Goal: Task Accomplishment & Management: Use online tool/utility

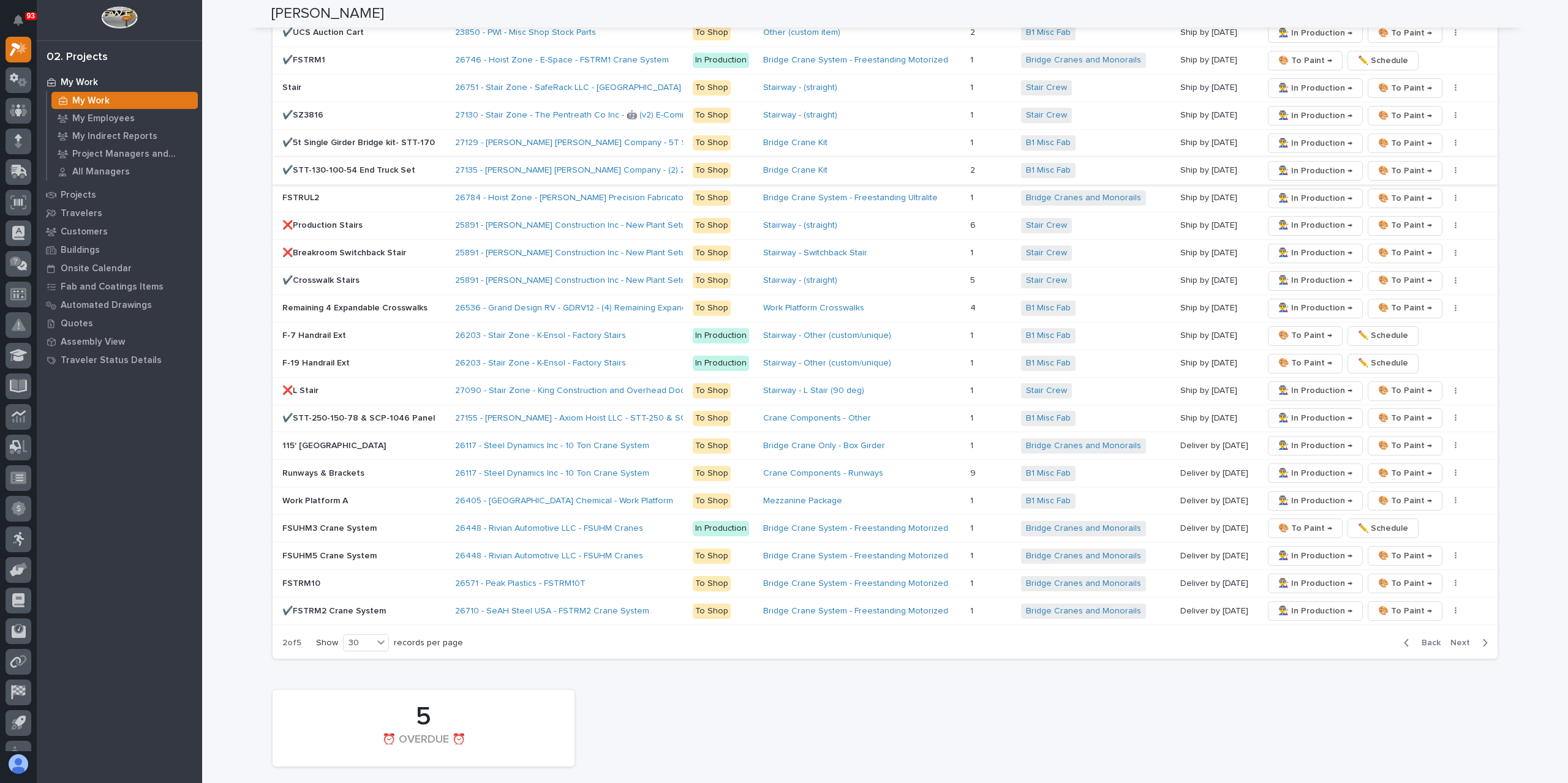
scroll to position [2082, 0]
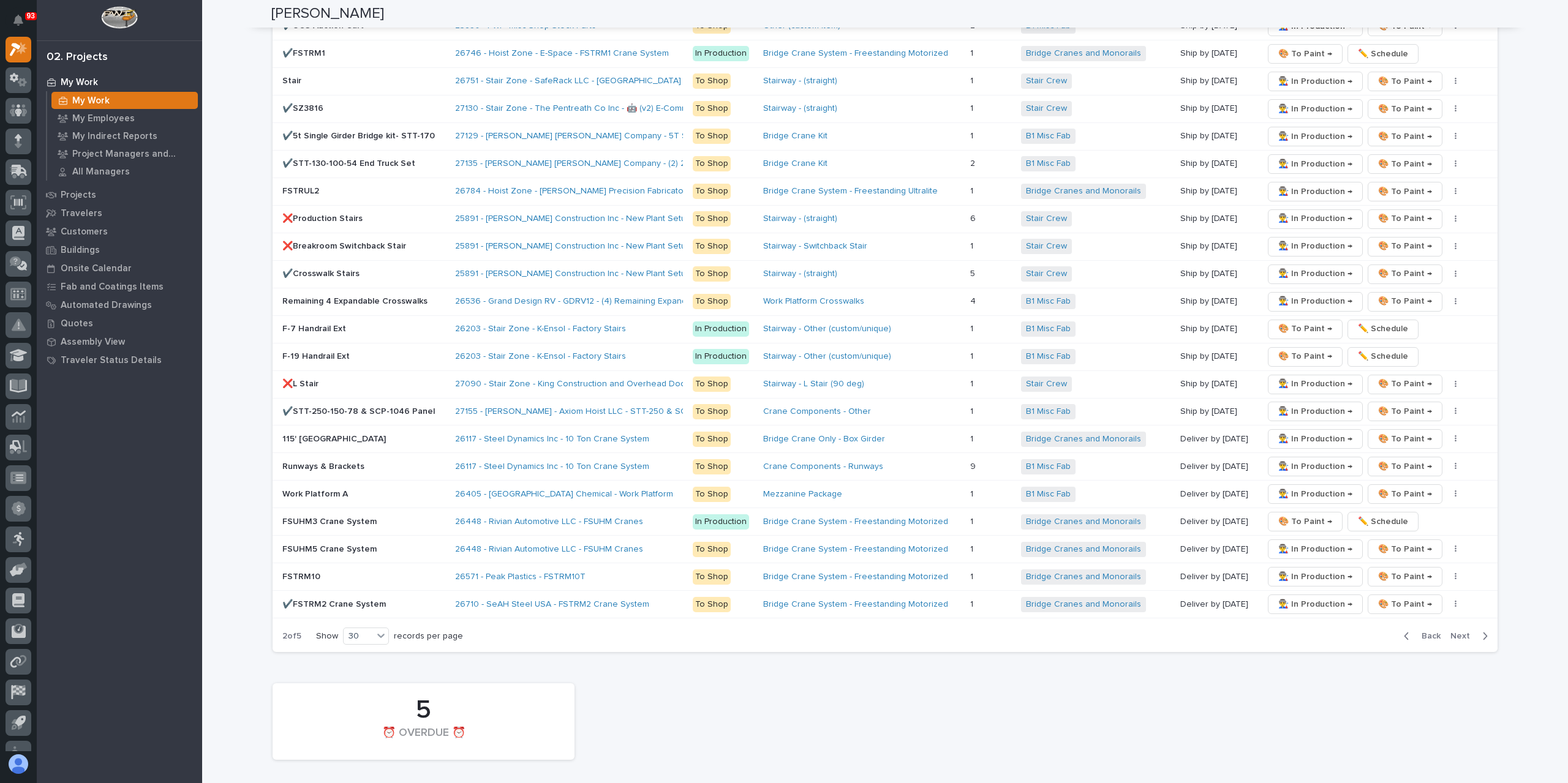
click at [1425, 631] on span "Back" at bounding box center [1427, 636] width 26 height 11
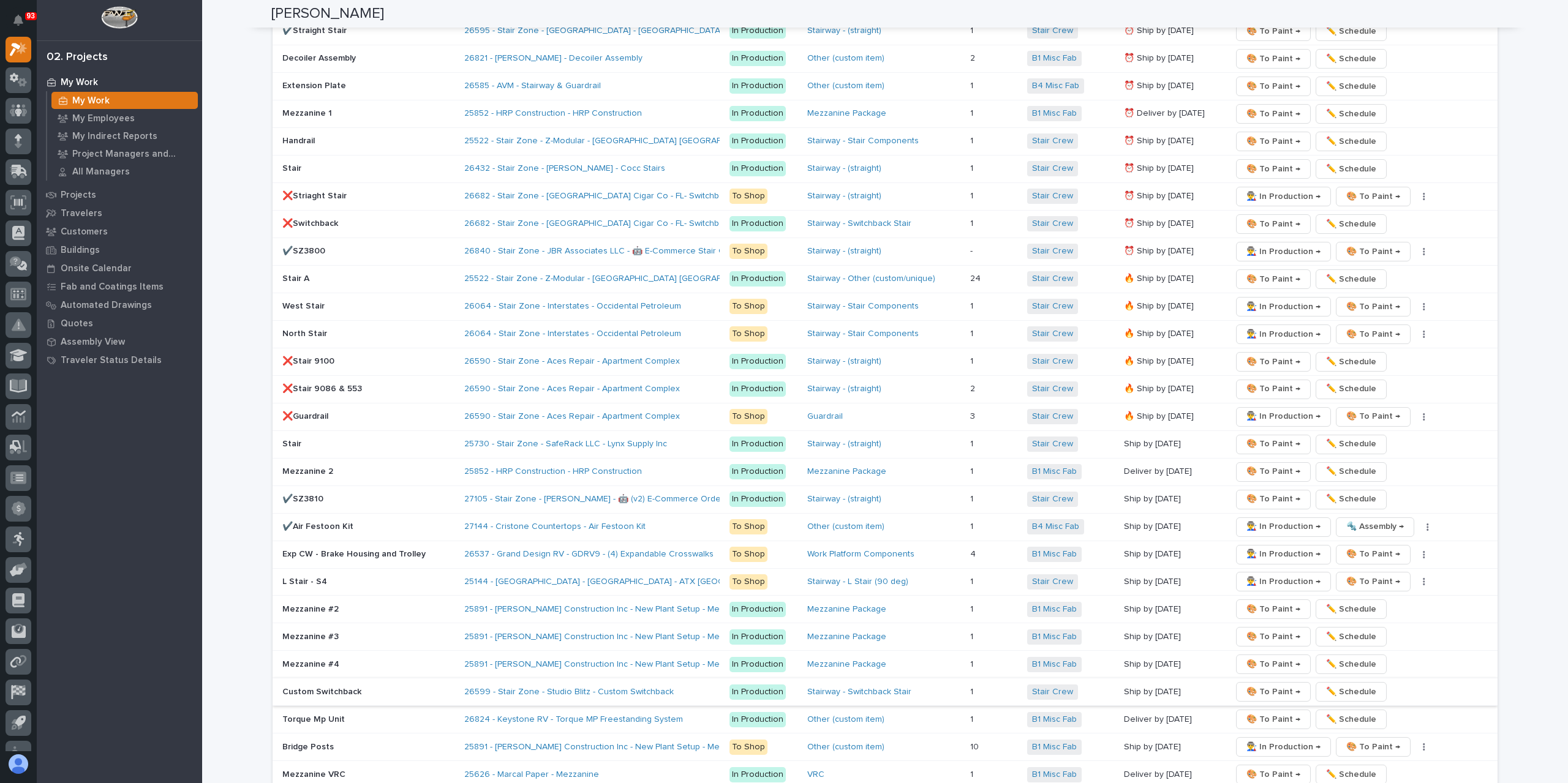
scroll to position [1898, 0]
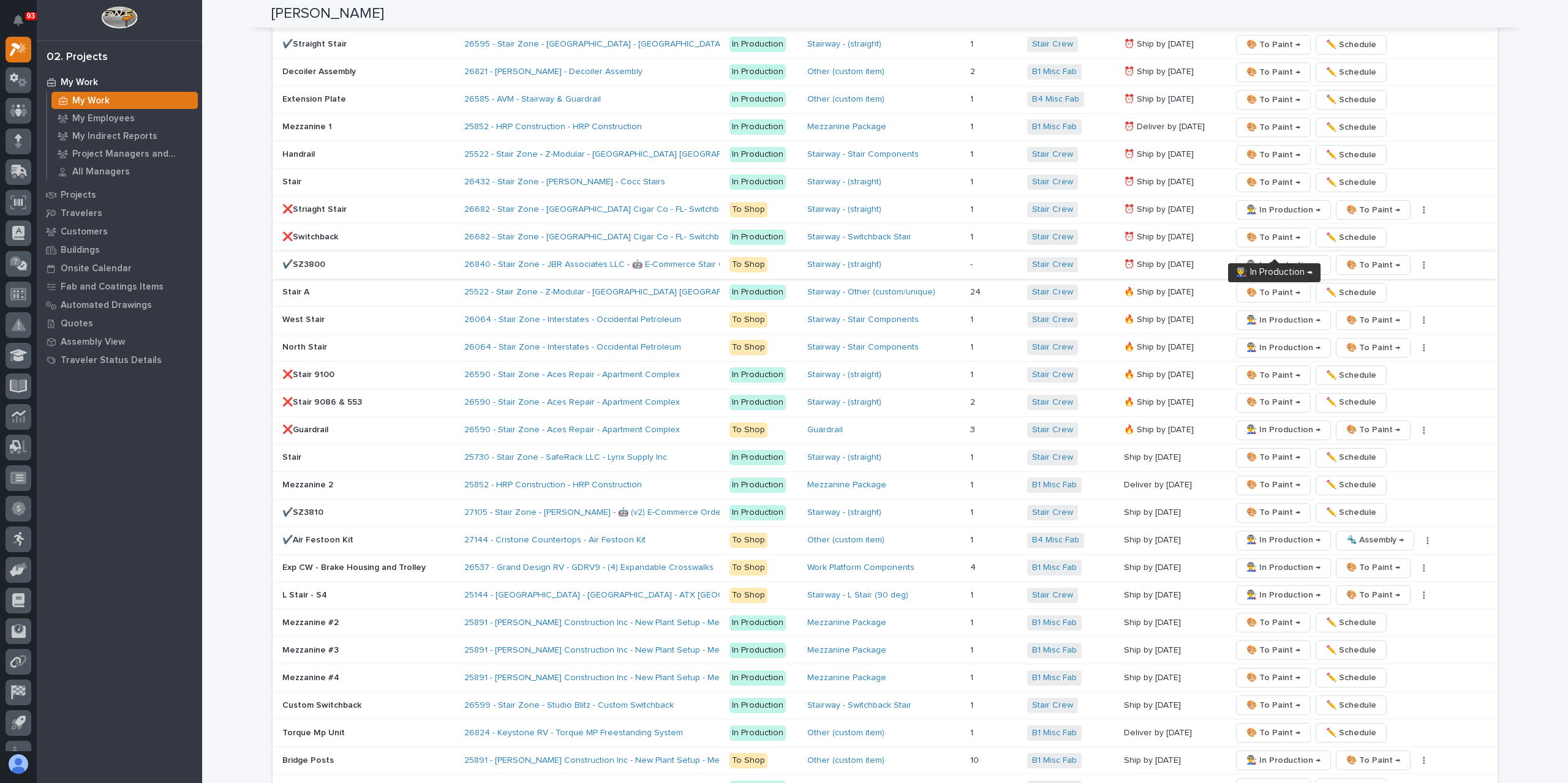
click at [1256, 258] on span "👨‍🏭 In Production →" at bounding box center [1283, 265] width 74 height 15
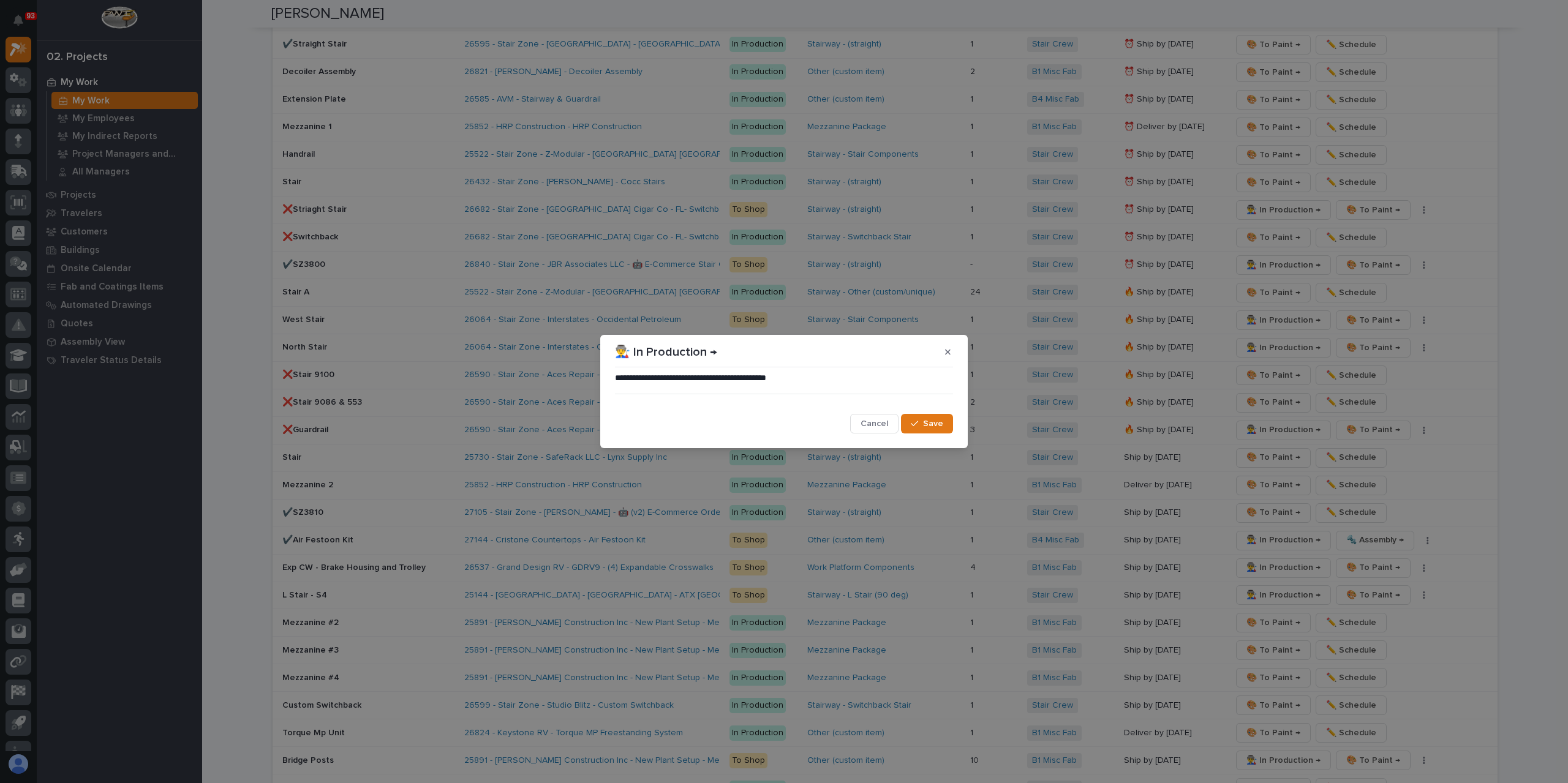
click at [936, 419] on span "Save" at bounding box center [933, 423] width 20 height 11
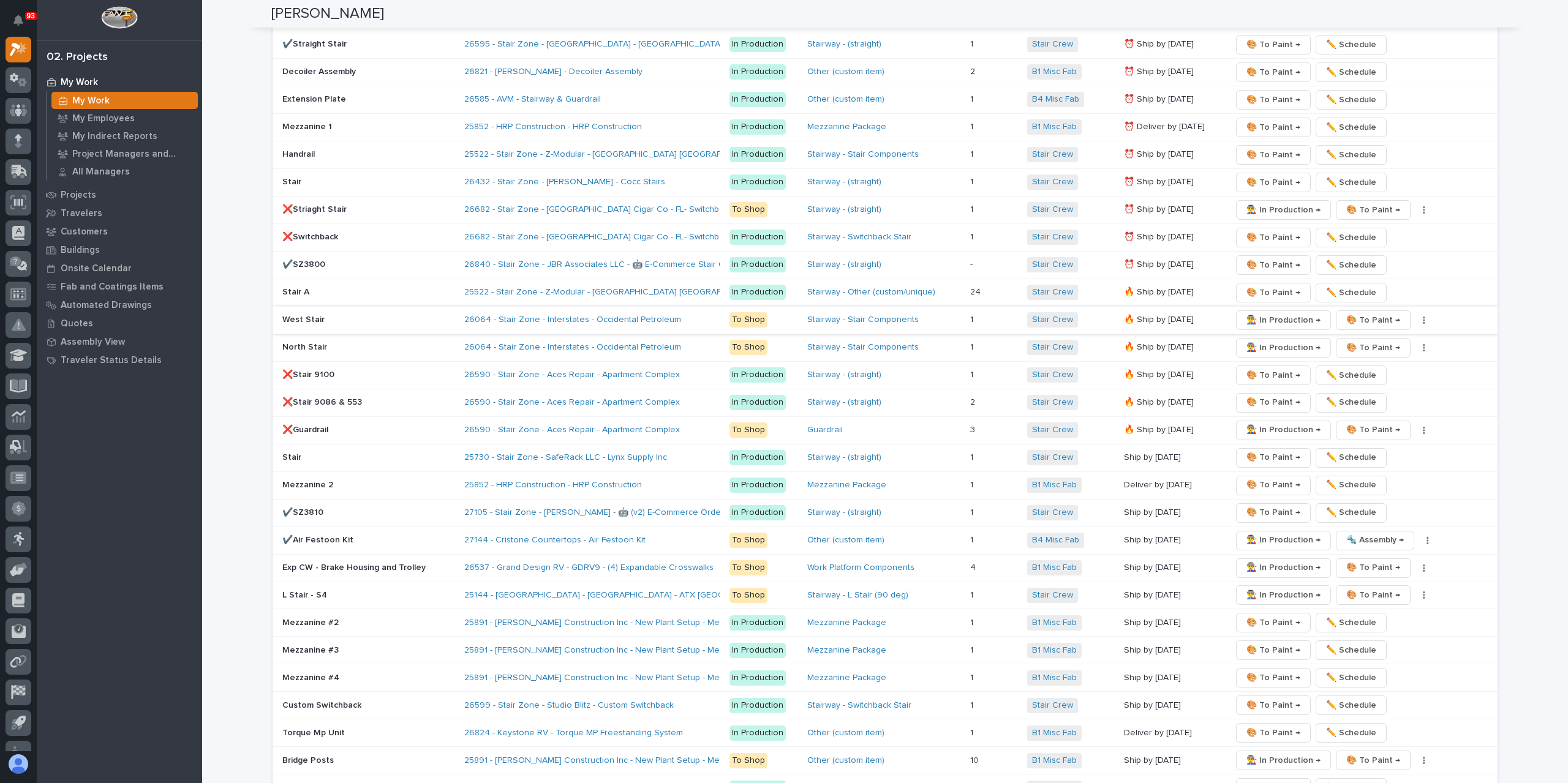
click at [1258, 313] on span "👨‍🏭 In Production →" at bounding box center [1283, 320] width 74 height 15
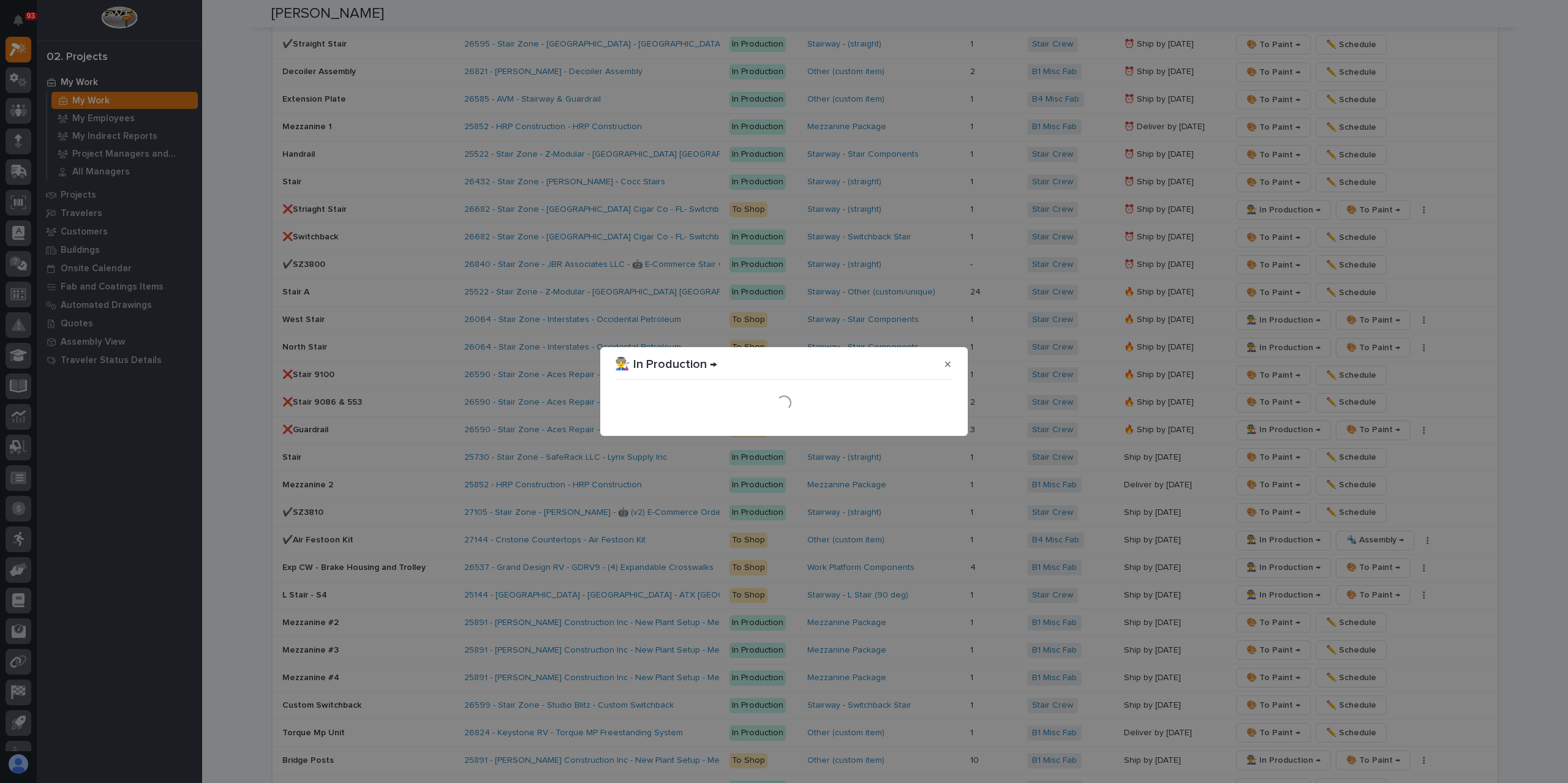
click at [941, 425] on section "👨‍🏭 In Production → Loading..." at bounding box center [784, 391] width 368 height 89
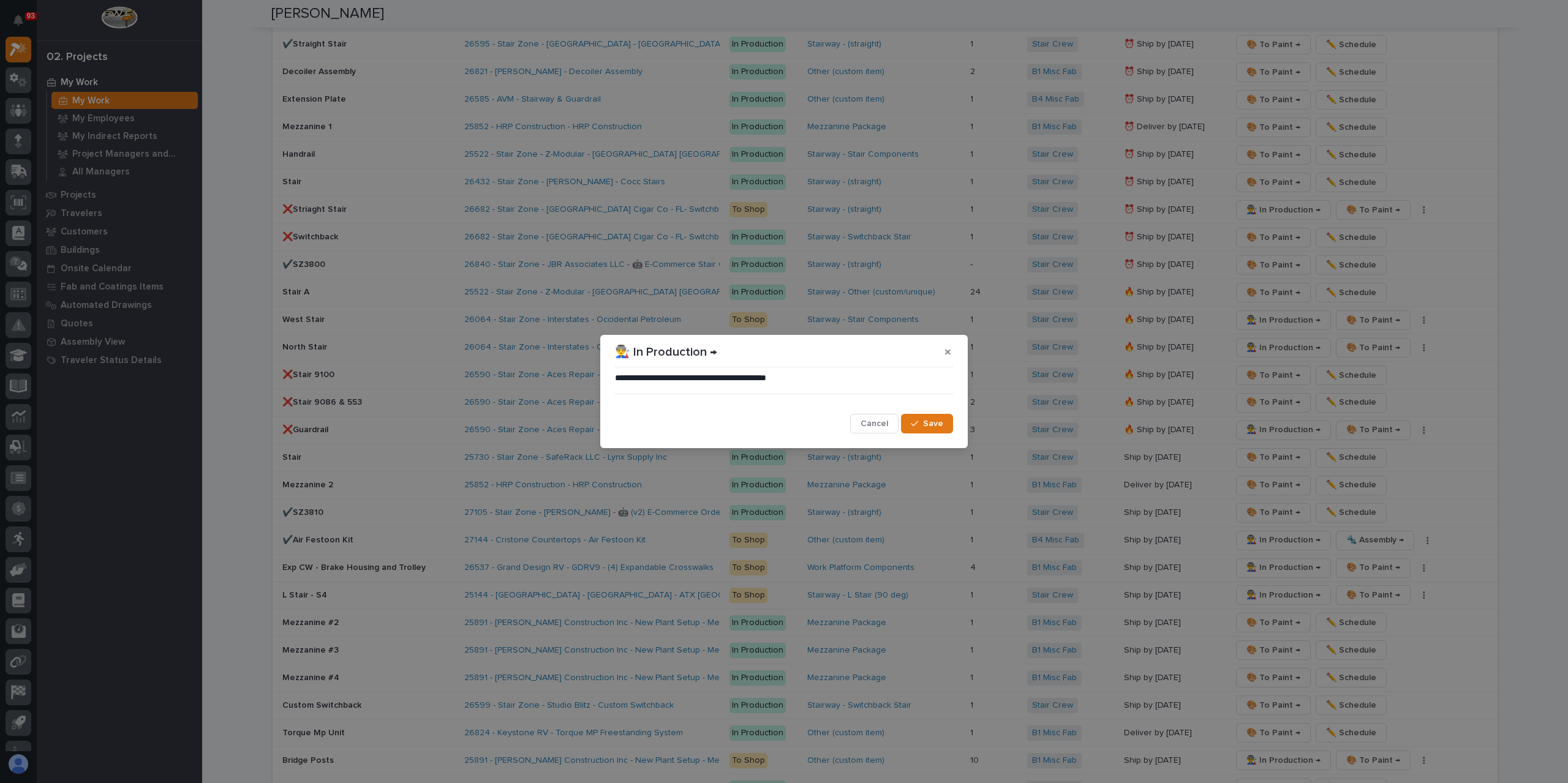
click at [941, 425] on span "Save" at bounding box center [933, 423] width 20 height 11
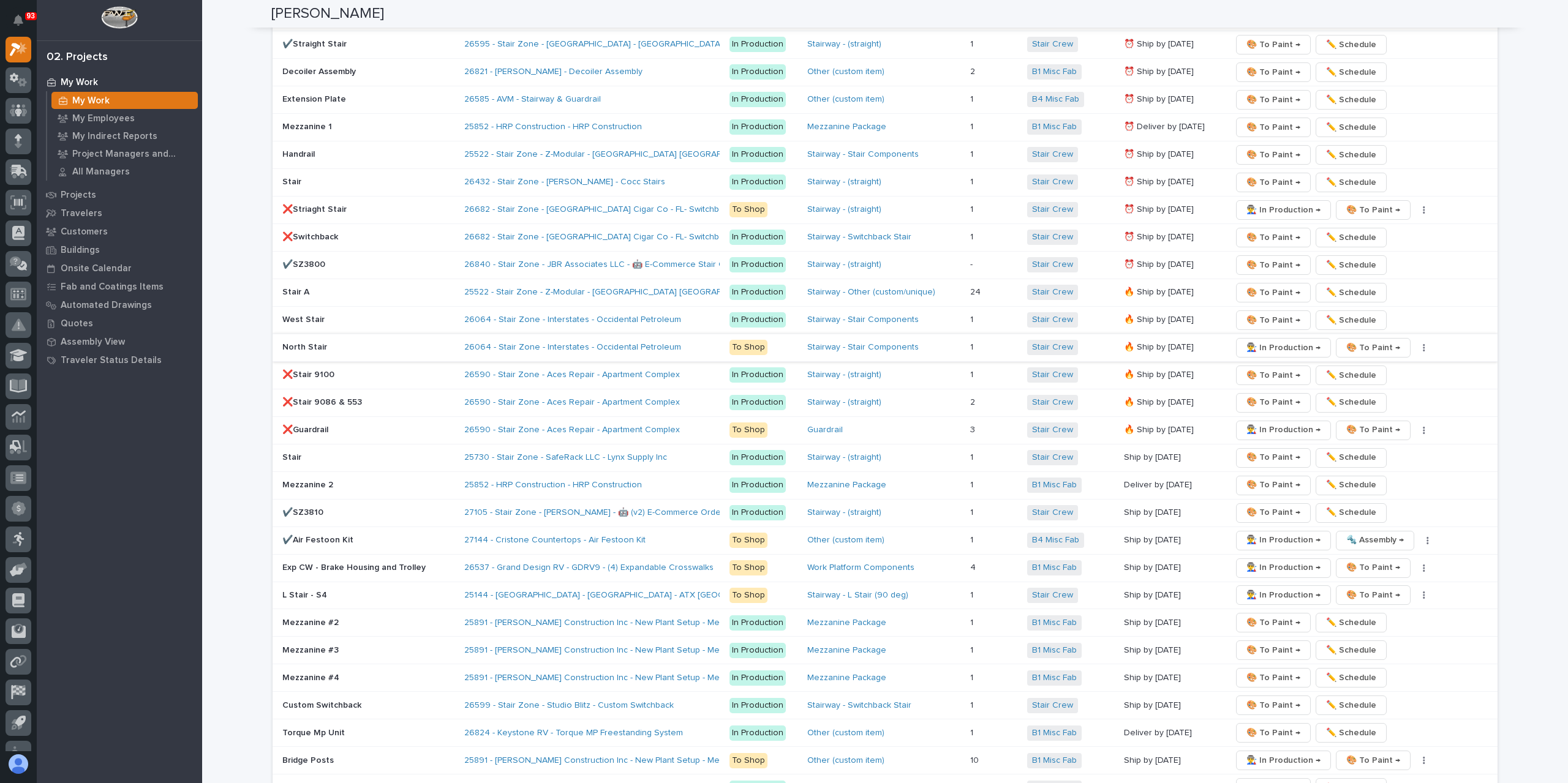
click at [1258, 340] on span "👨‍🏭 In Production →" at bounding box center [1283, 348] width 74 height 15
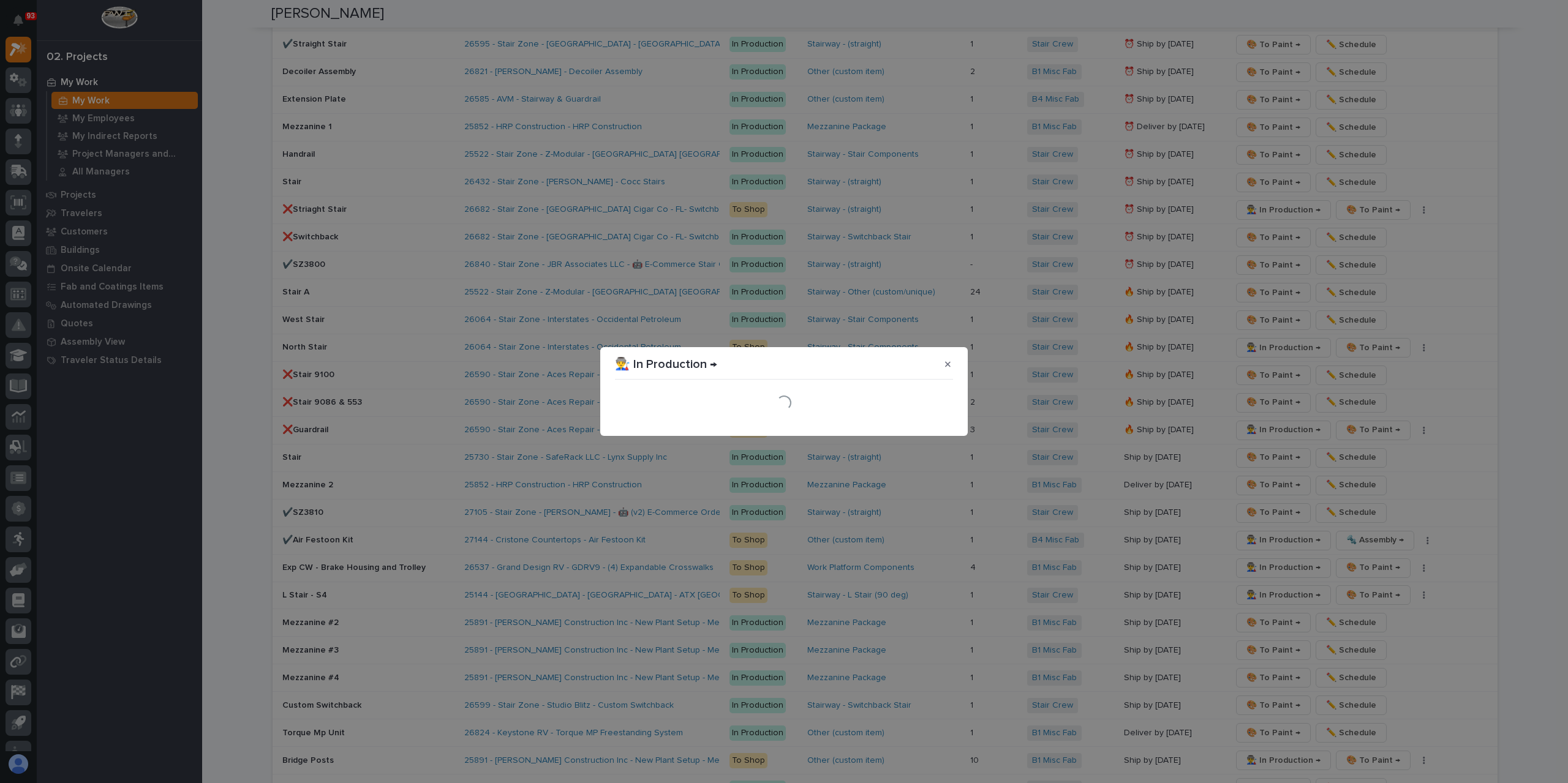
click at [938, 425] on section "👨‍🏭 In Production → Loading..." at bounding box center [784, 391] width 368 height 89
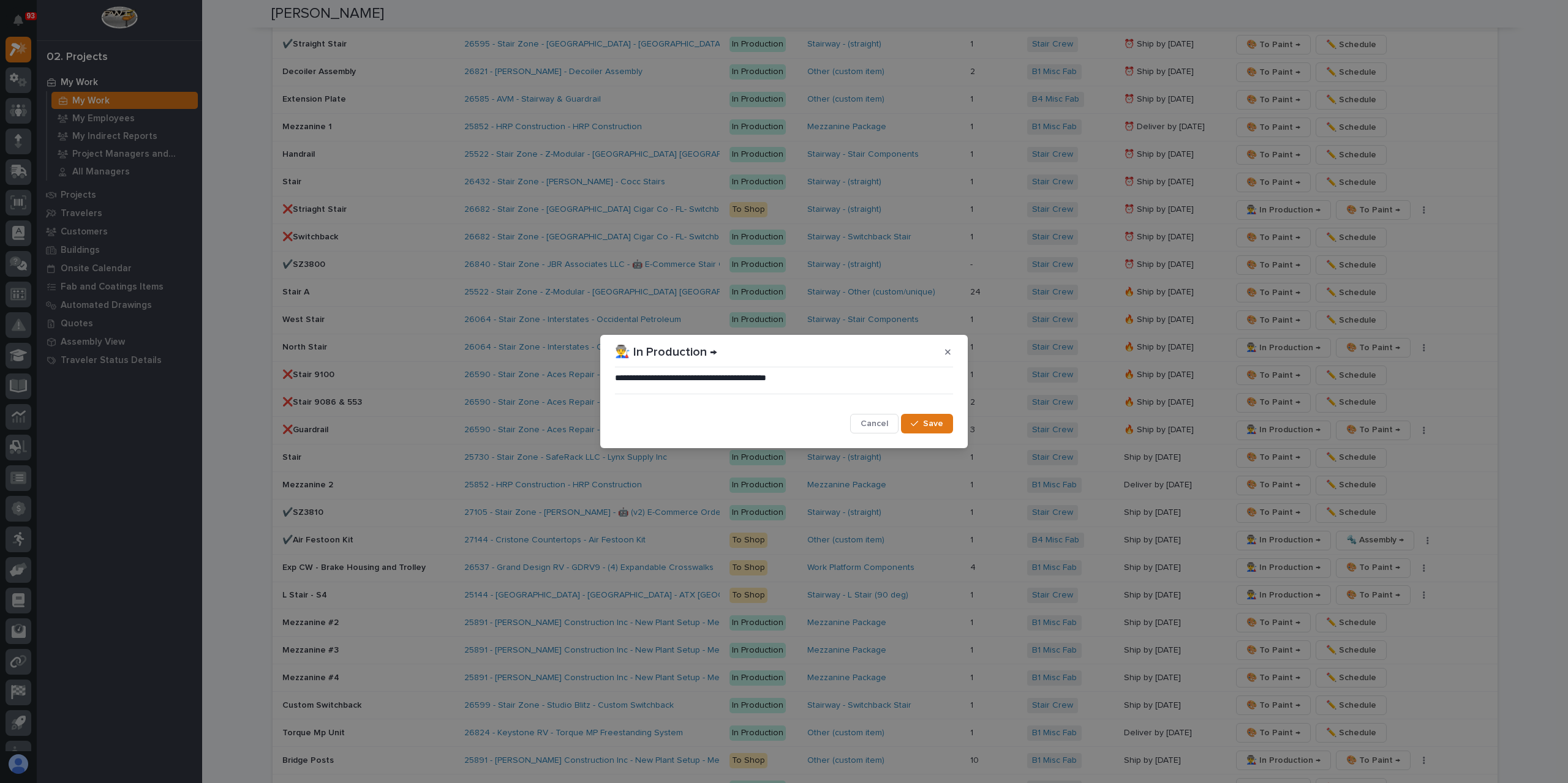
click at [938, 425] on span "Save" at bounding box center [933, 423] width 20 height 11
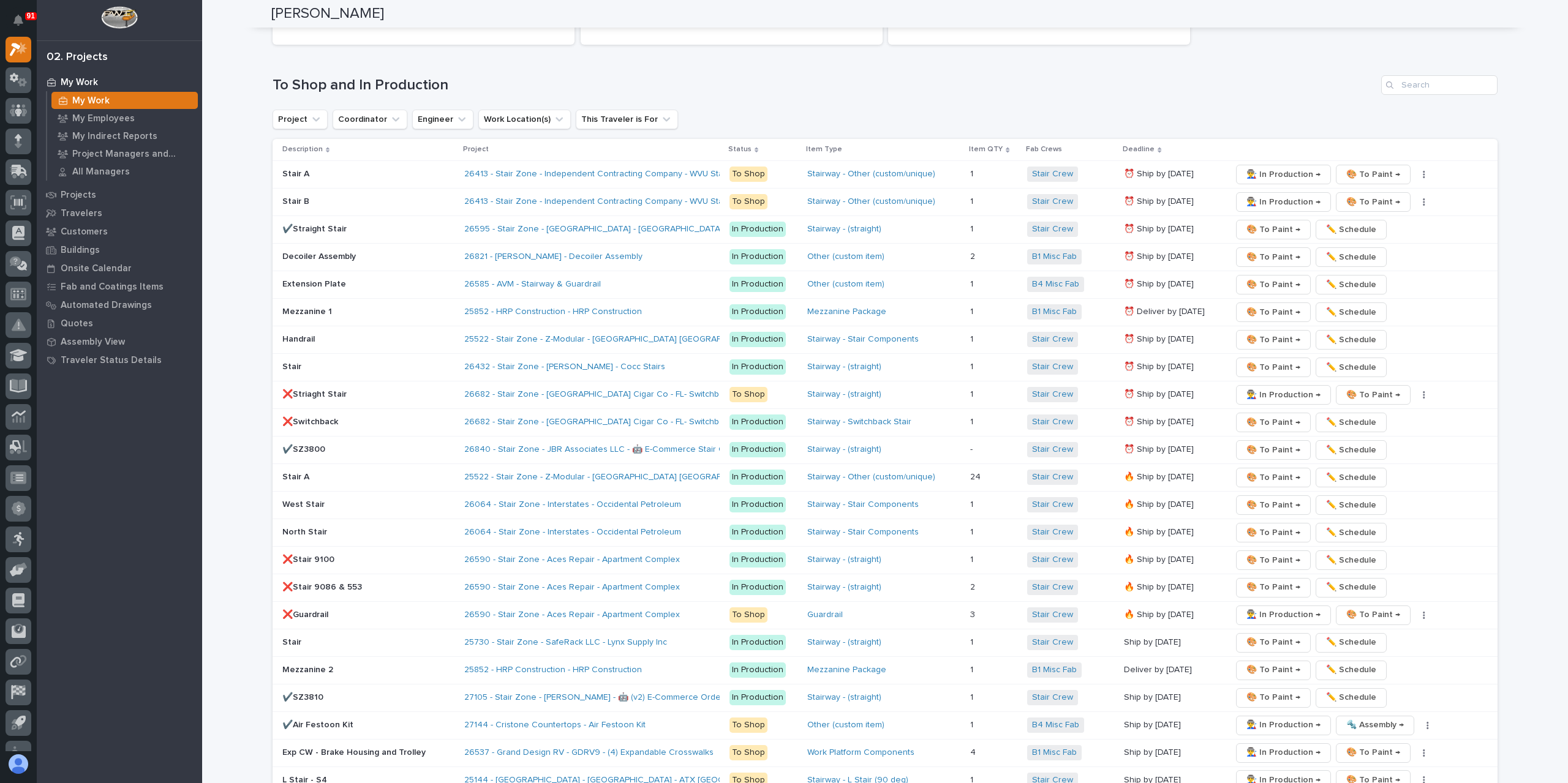
scroll to position [1714, 0]
click at [1268, 359] on span "🎨 To Paint →" at bounding box center [1274, 366] width 54 height 15
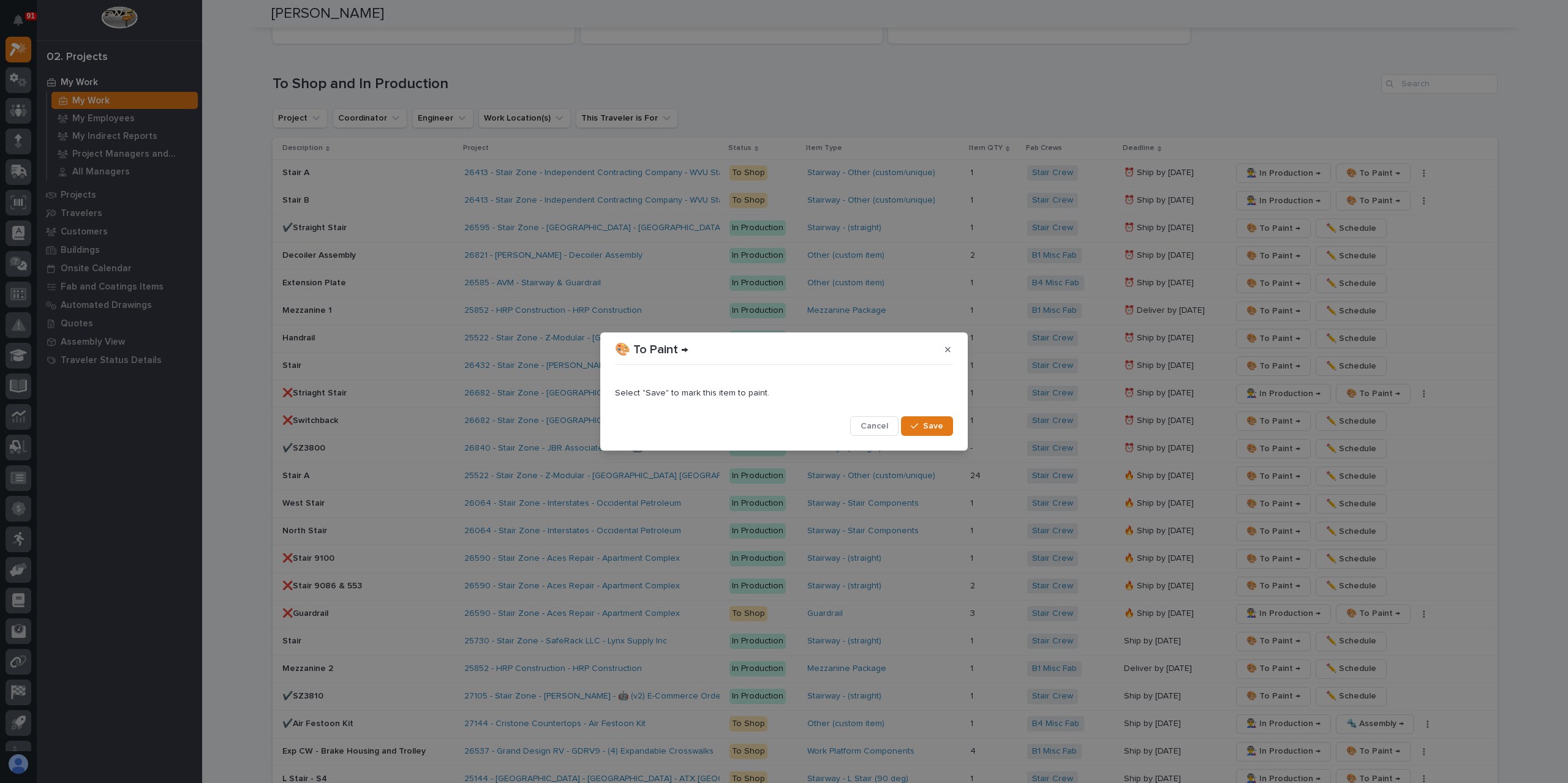
click at [938, 423] on span "Save" at bounding box center [933, 426] width 20 height 11
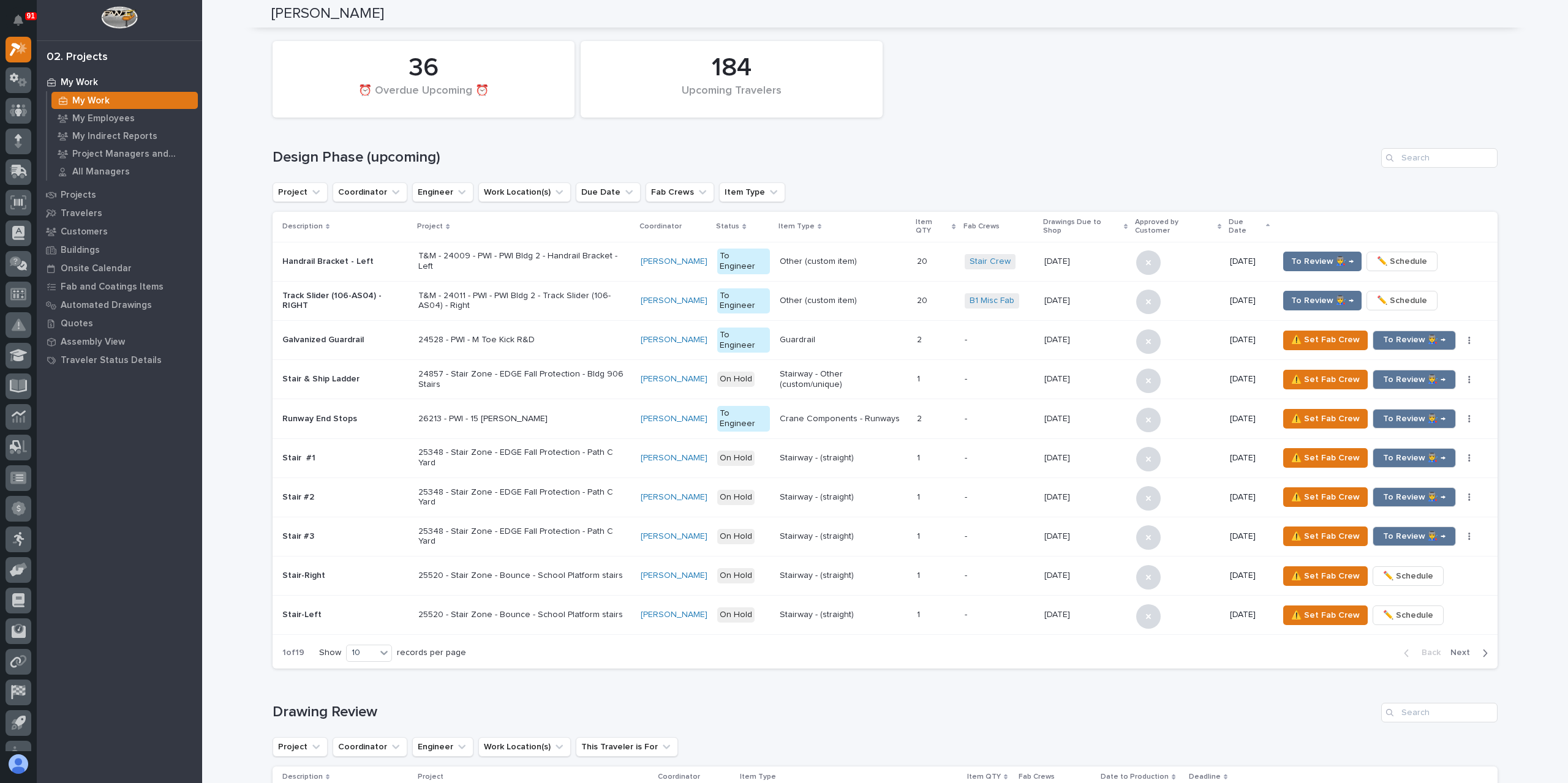
scroll to position [0, 0]
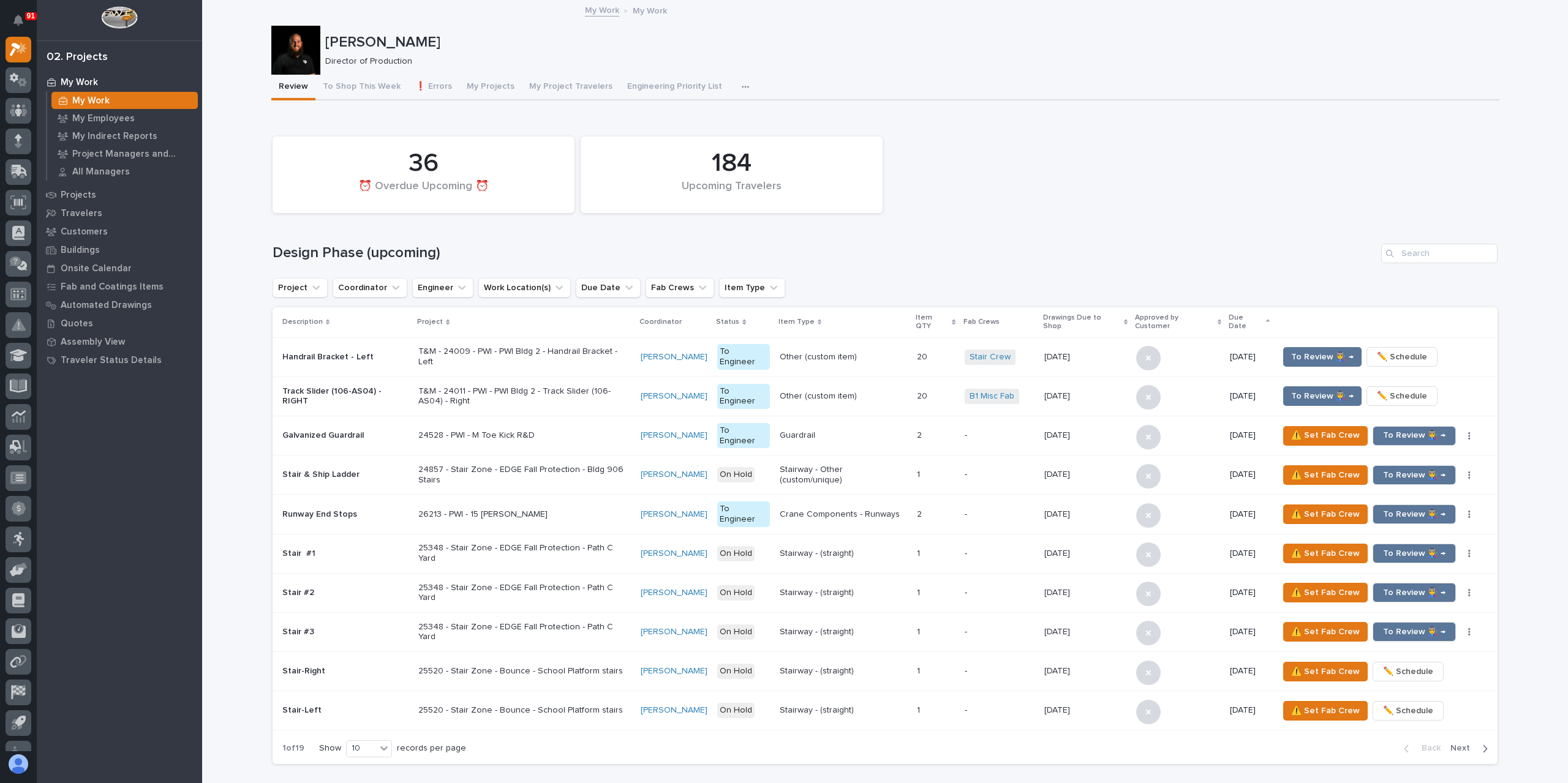
click at [887, 49] on p "[PERSON_NAME]" at bounding box center [910, 42] width 1170 height 18
